Goal: Task Accomplishment & Management: Use online tool/utility

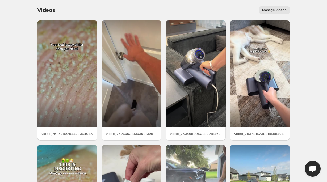
click at [266, 12] on button "Manage videos" at bounding box center [274, 9] width 31 height 7
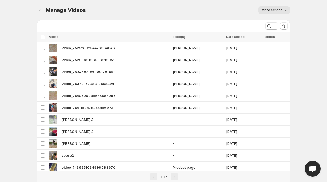
click at [280, 11] on span "More actions" at bounding box center [272, 10] width 21 height 4
click at [195, 16] on div "Manage Videos. This page is ready Manage Videos More actions More actions More …" at bounding box center [163, 10] width 253 height 20
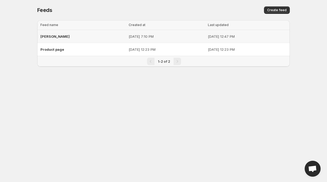
click at [129, 35] on p "[DATE] 7:10 PM" at bounding box center [167, 36] width 76 height 5
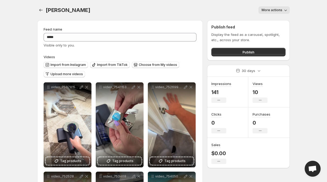
click at [280, 9] on span "More actions" at bounding box center [272, 10] width 21 height 4
click at [297, 22] on body "**********" at bounding box center [163, 91] width 327 height 182
click at [124, 6] on div "[PERSON_NAME]. This page is ready [PERSON_NAME] More actions More actions More …" at bounding box center [163, 10] width 253 height 20
